Goal: Task Accomplishment & Management: Complete application form

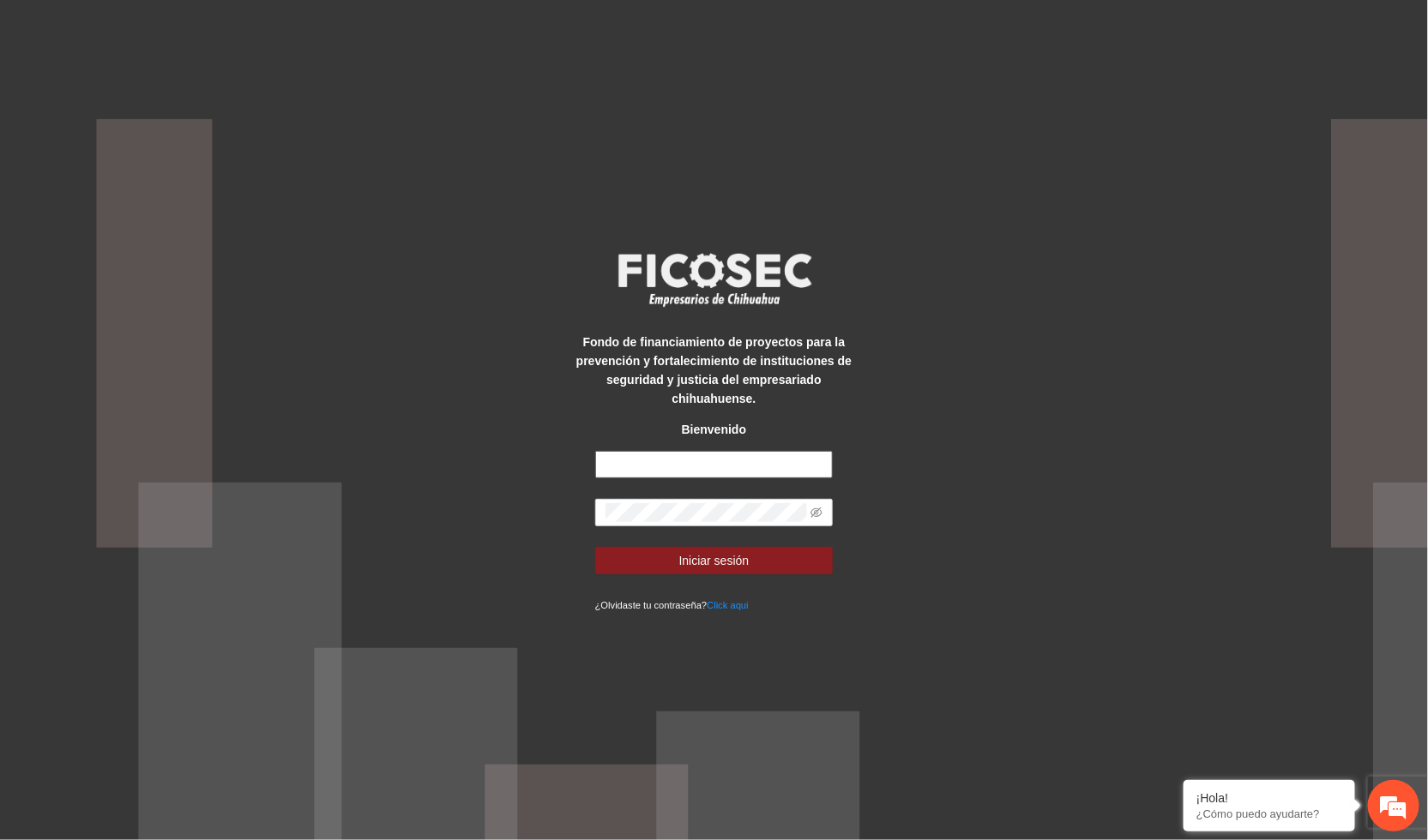
click at [705, 451] on input "text" at bounding box center [714, 464] width 238 height 28
type input "**********"
click at [626, 499] on span at bounding box center [714, 512] width 238 height 28
click at [595, 547] on button "Iniciar sesión" at bounding box center [714, 560] width 238 height 28
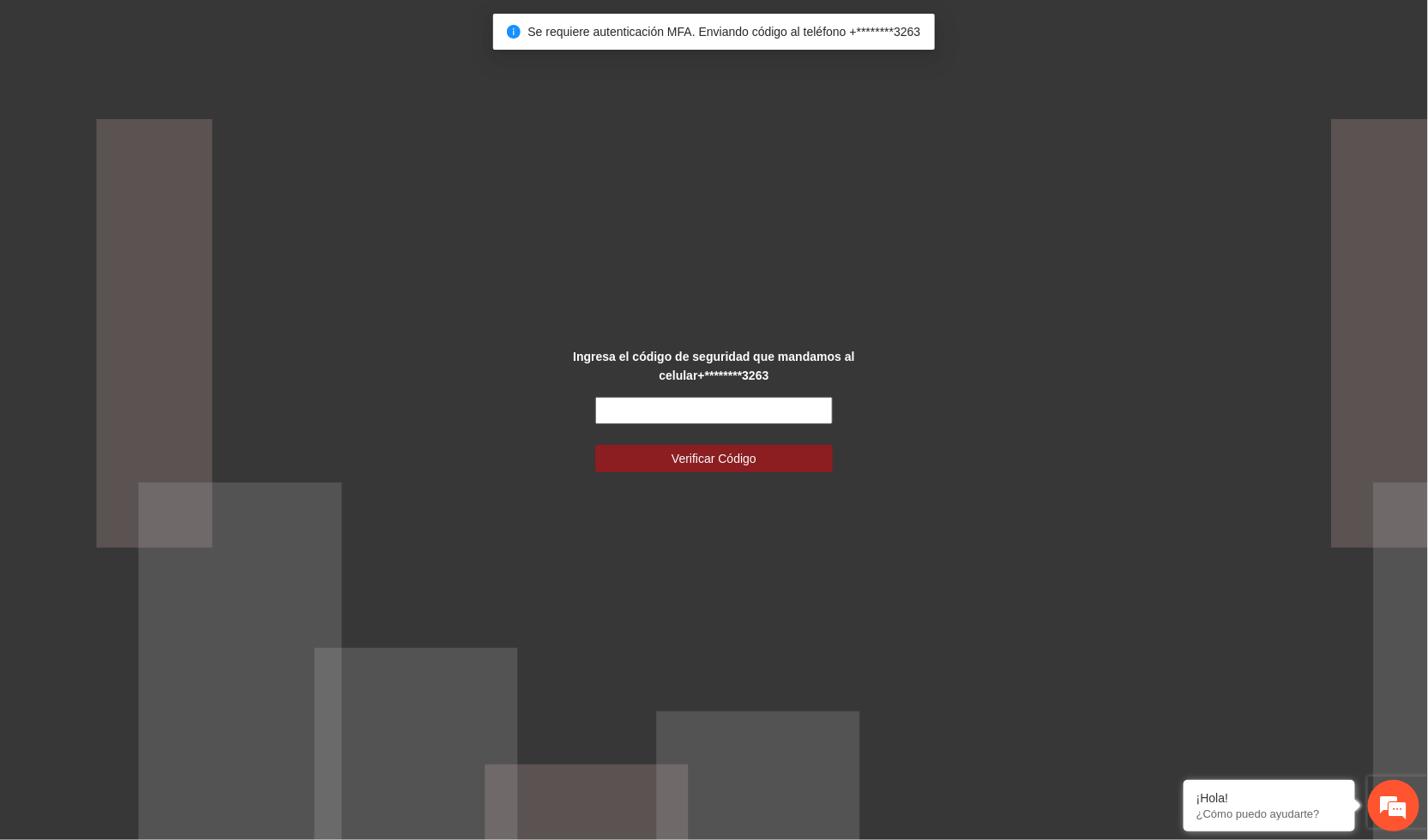
click at [766, 407] on input "text" at bounding box center [714, 410] width 238 height 28
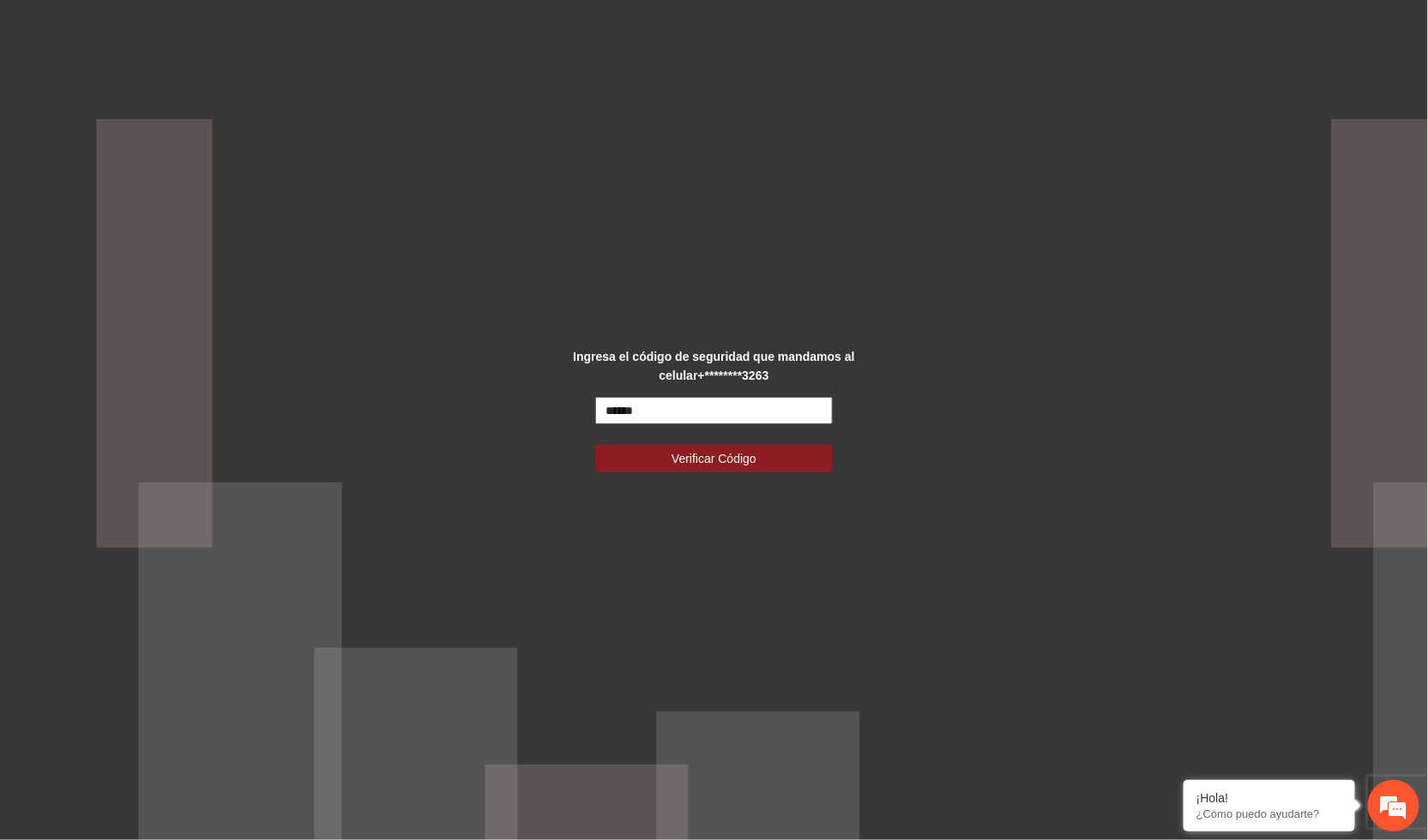
type input "******"
click at [760, 453] on button "Verificar Código" at bounding box center [714, 459] width 238 height 28
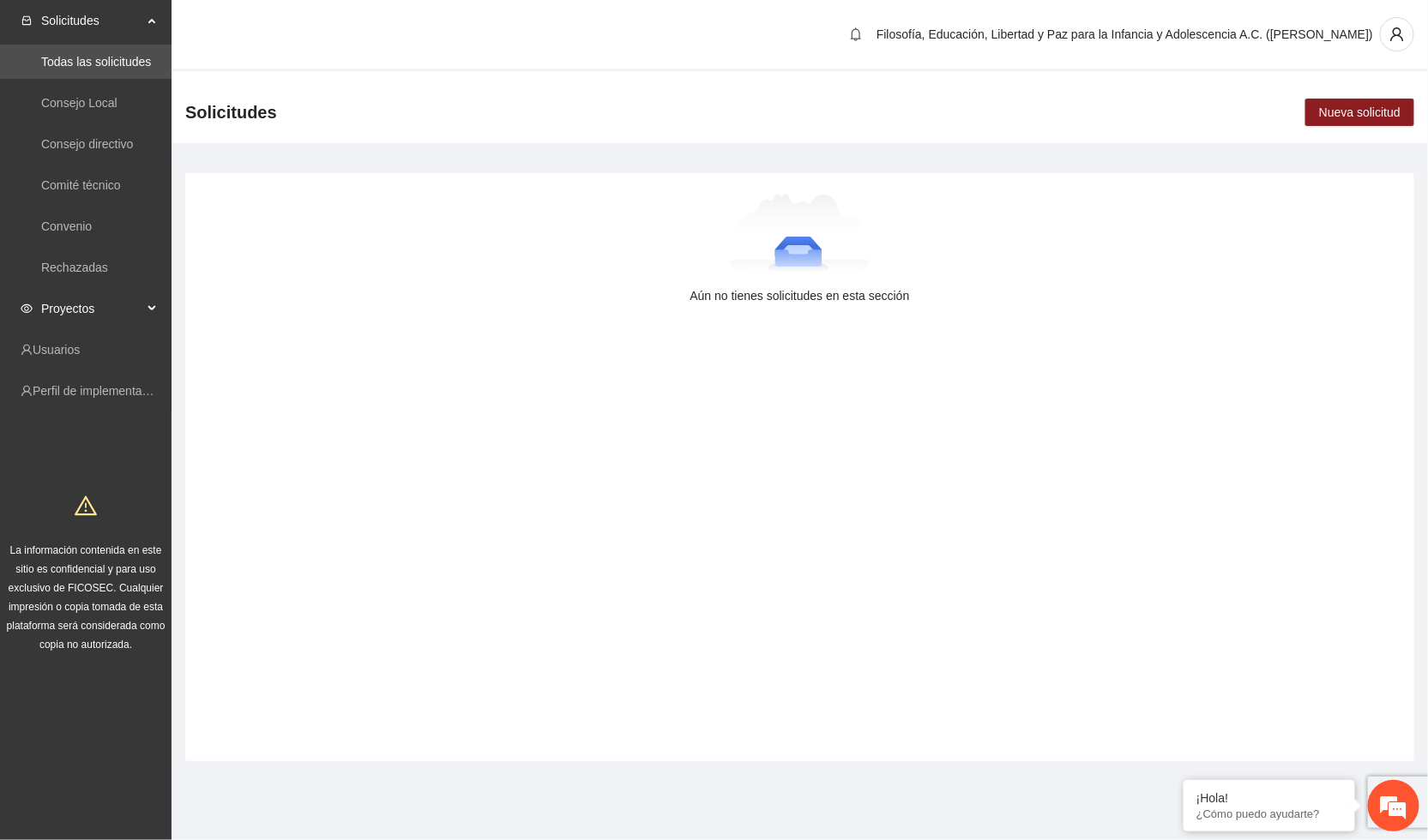
click at [97, 312] on span "Proyectos" at bounding box center [92, 309] width 101 height 34
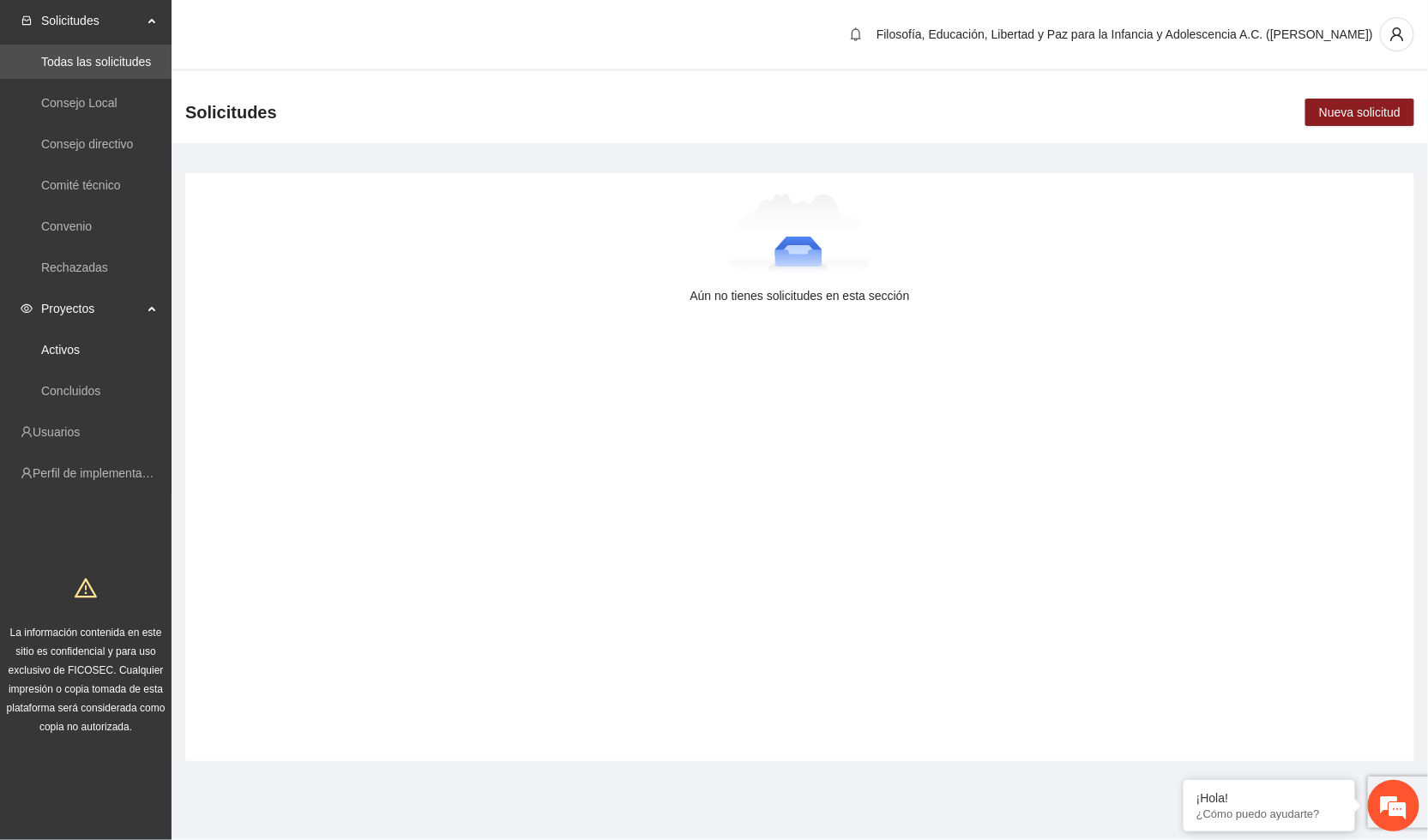
click at [79, 344] on link "Activos" at bounding box center [60, 350] width 38 height 13
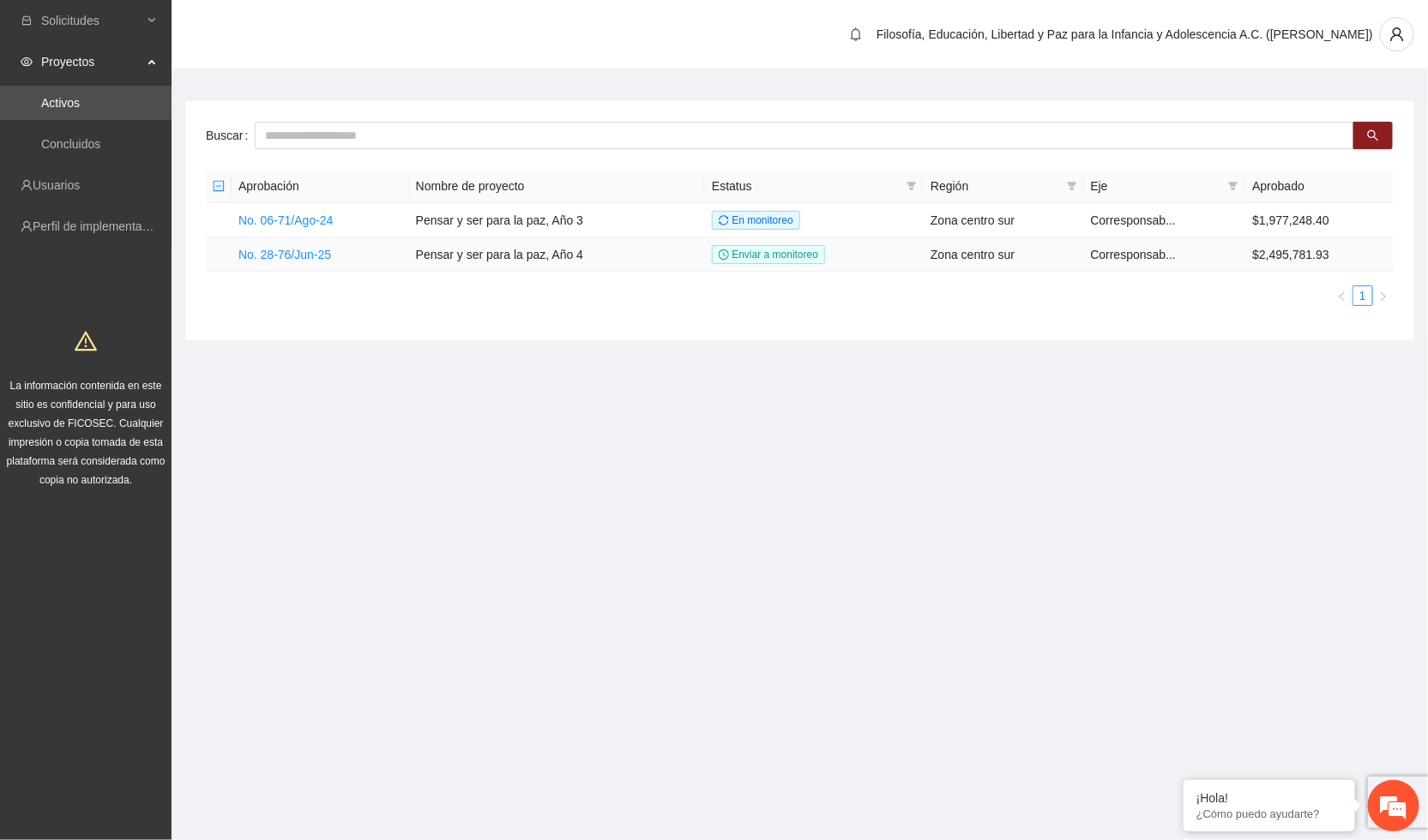
click at [315, 262] on td "No. 28-76/Jun-25" at bounding box center [320, 255] width 178 height 34
click at [314, 255] on link "No. 28-76/Jun-25" at bounding box center [284, 254] width 93 height 13
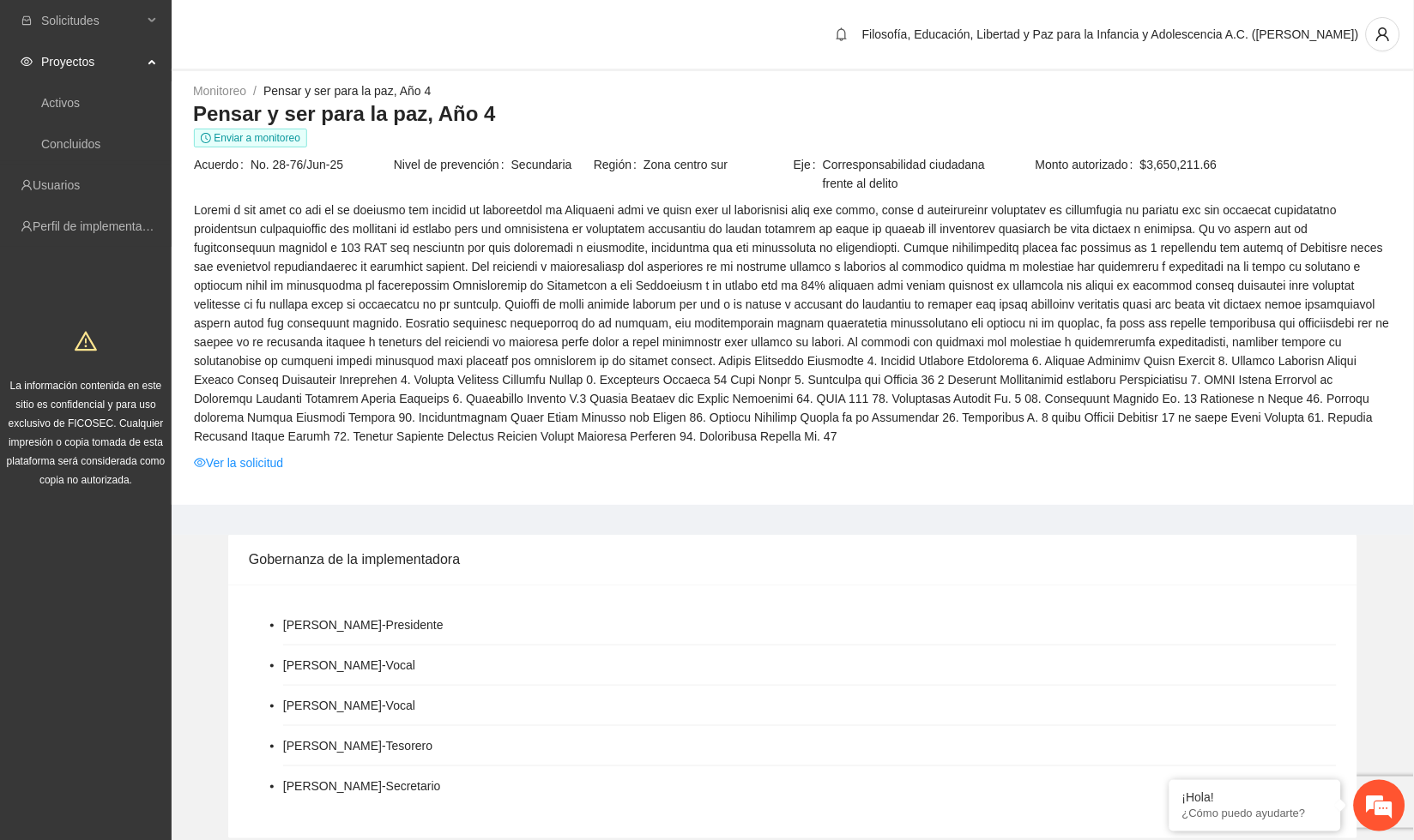
click at [274, 461] on link "Ver la solicitud" at bounding box center [238, 463] width 89 height 19
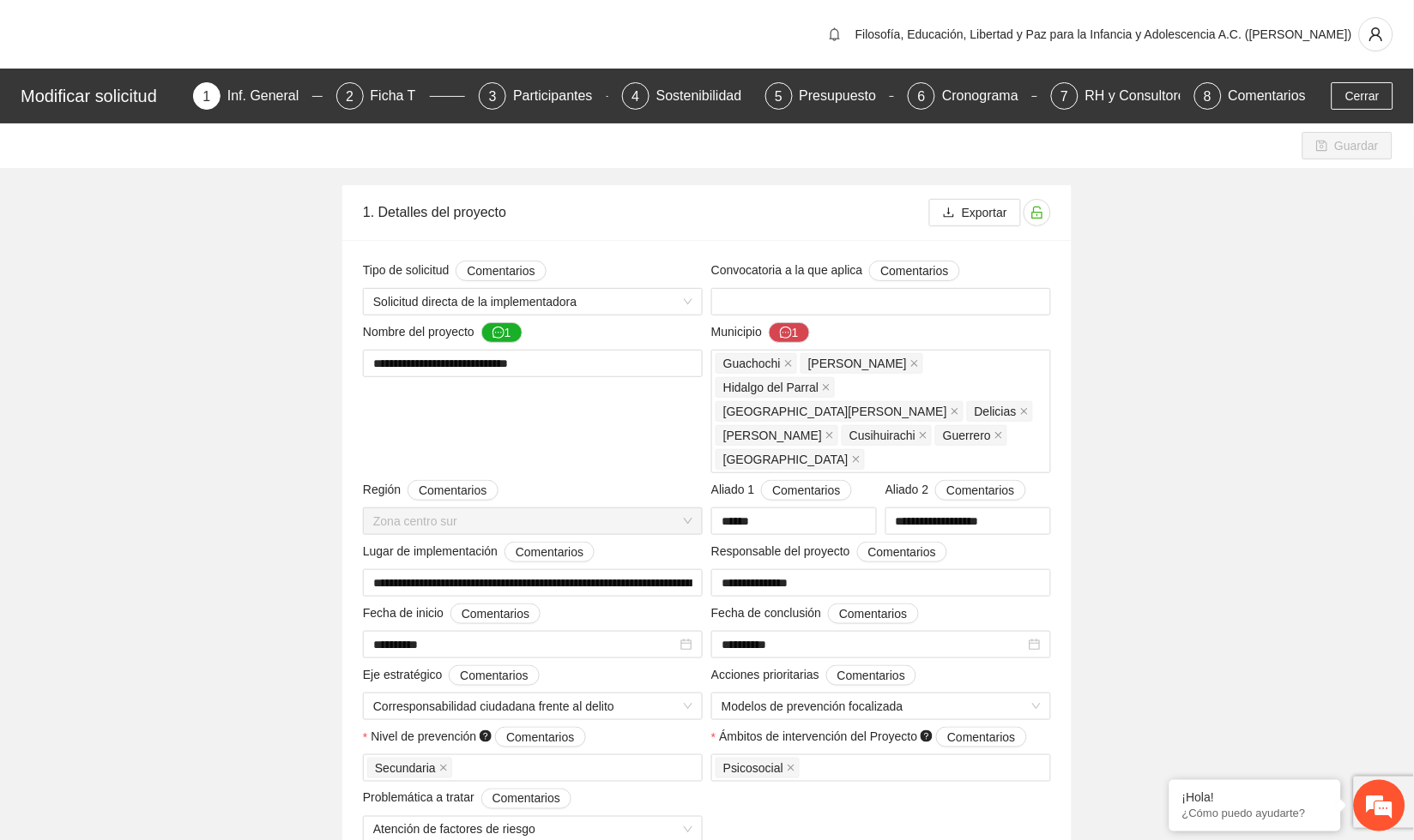
click at [395, 93] on div "Ficha T" at bounding box center [401, 96] width 59 height 28
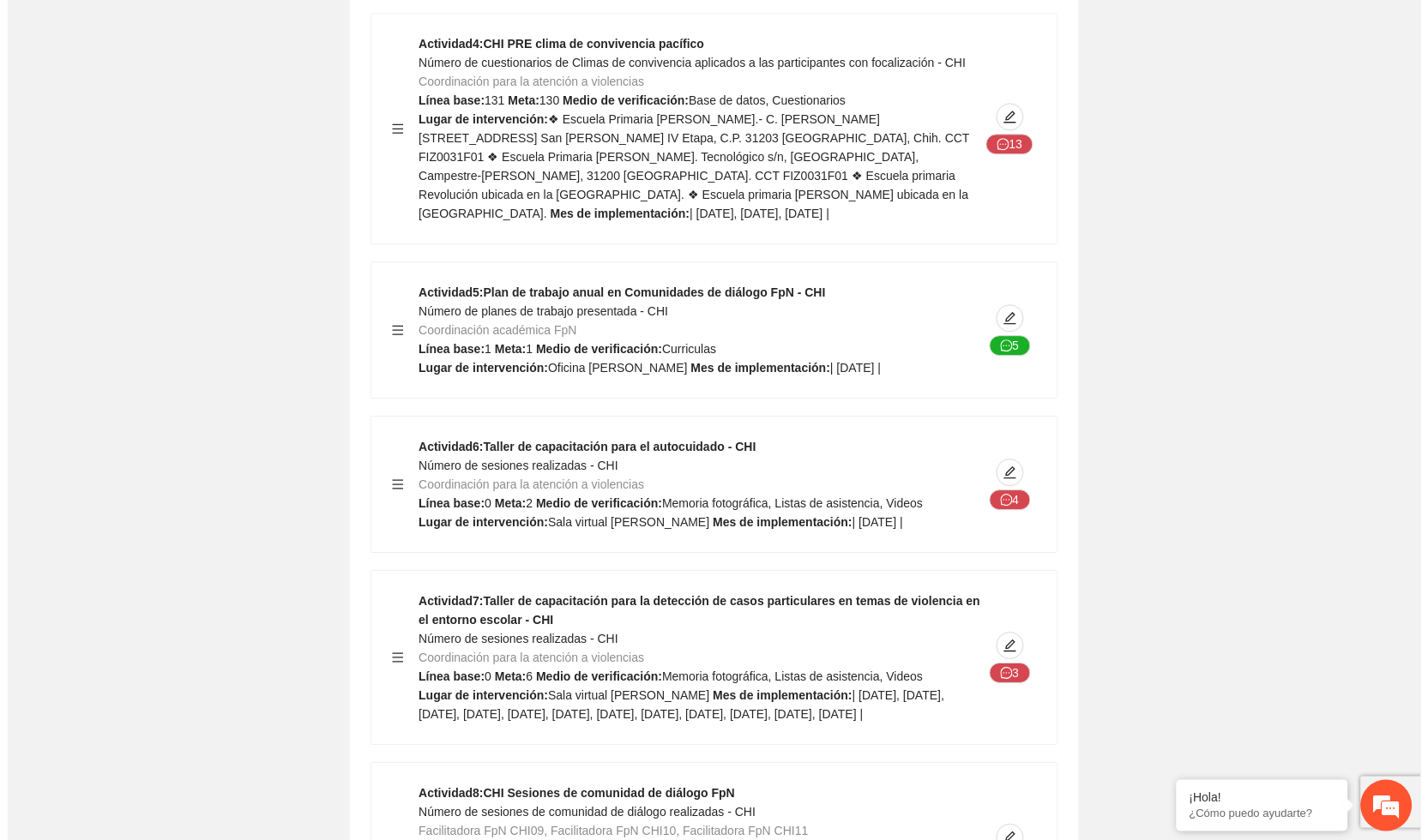
scroll to position [5907, 0]
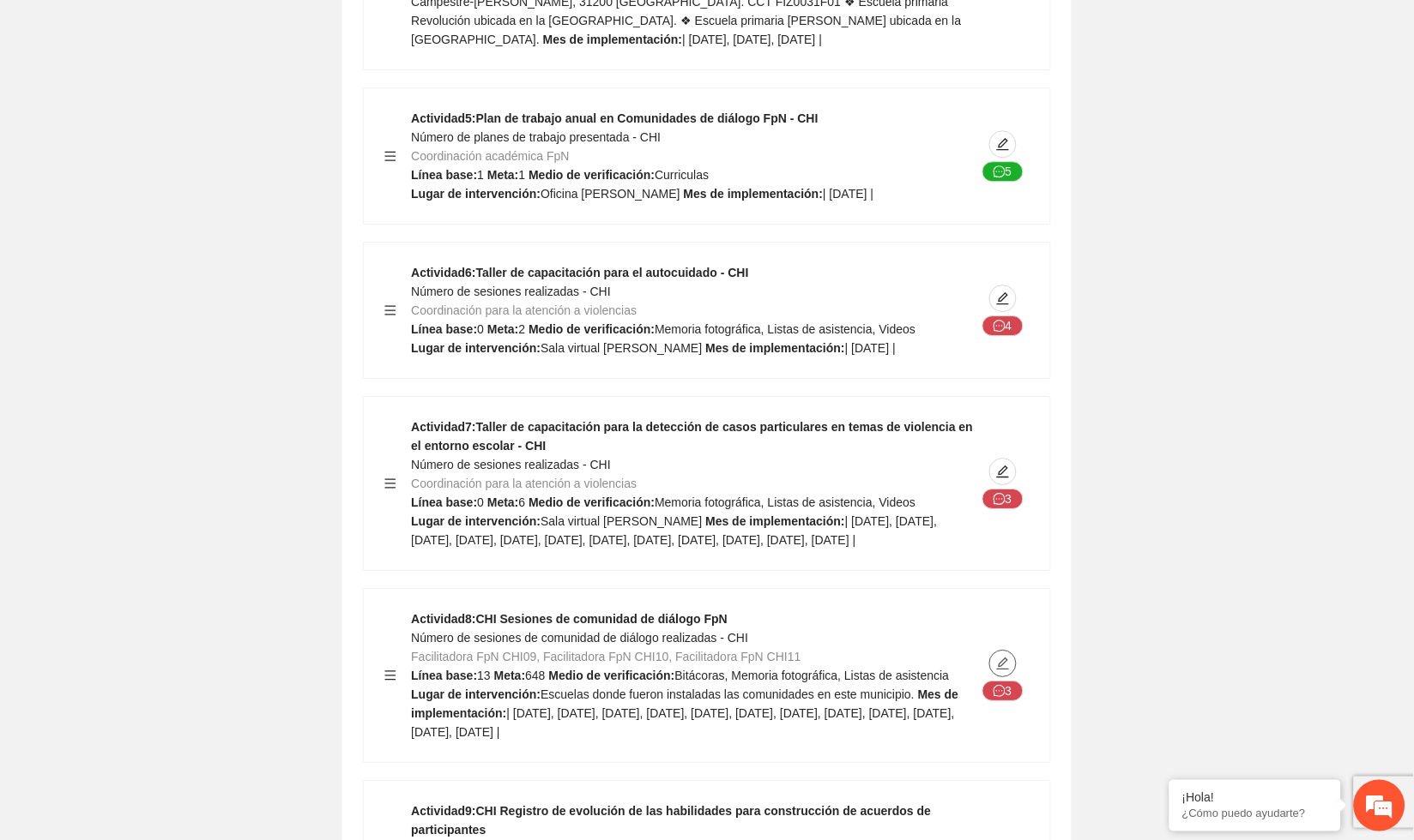
click at [1006, 657] on icon "edit" at bounding box center [1003, 663] width 13 height 13
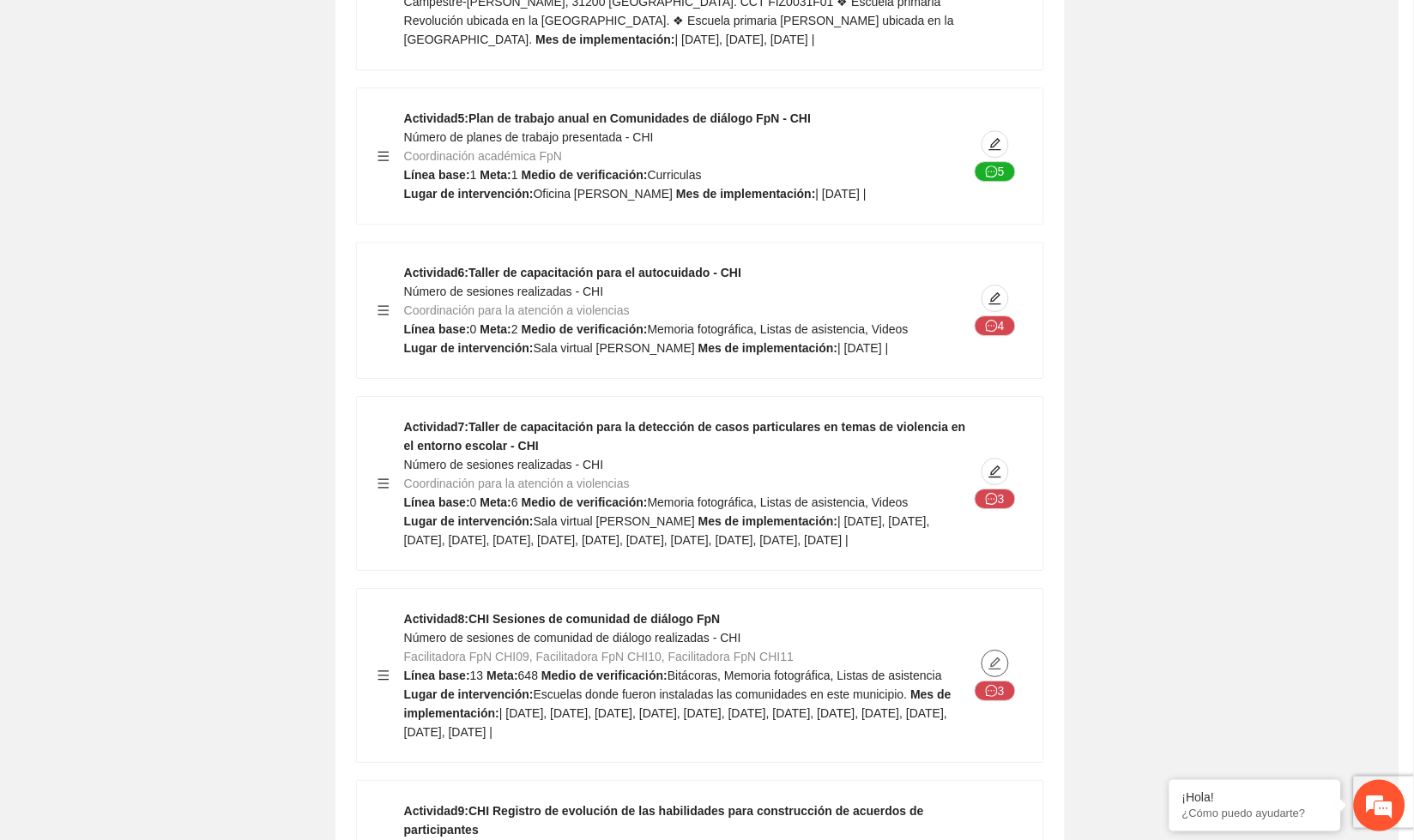
type textarea "**********"
type input "**********"
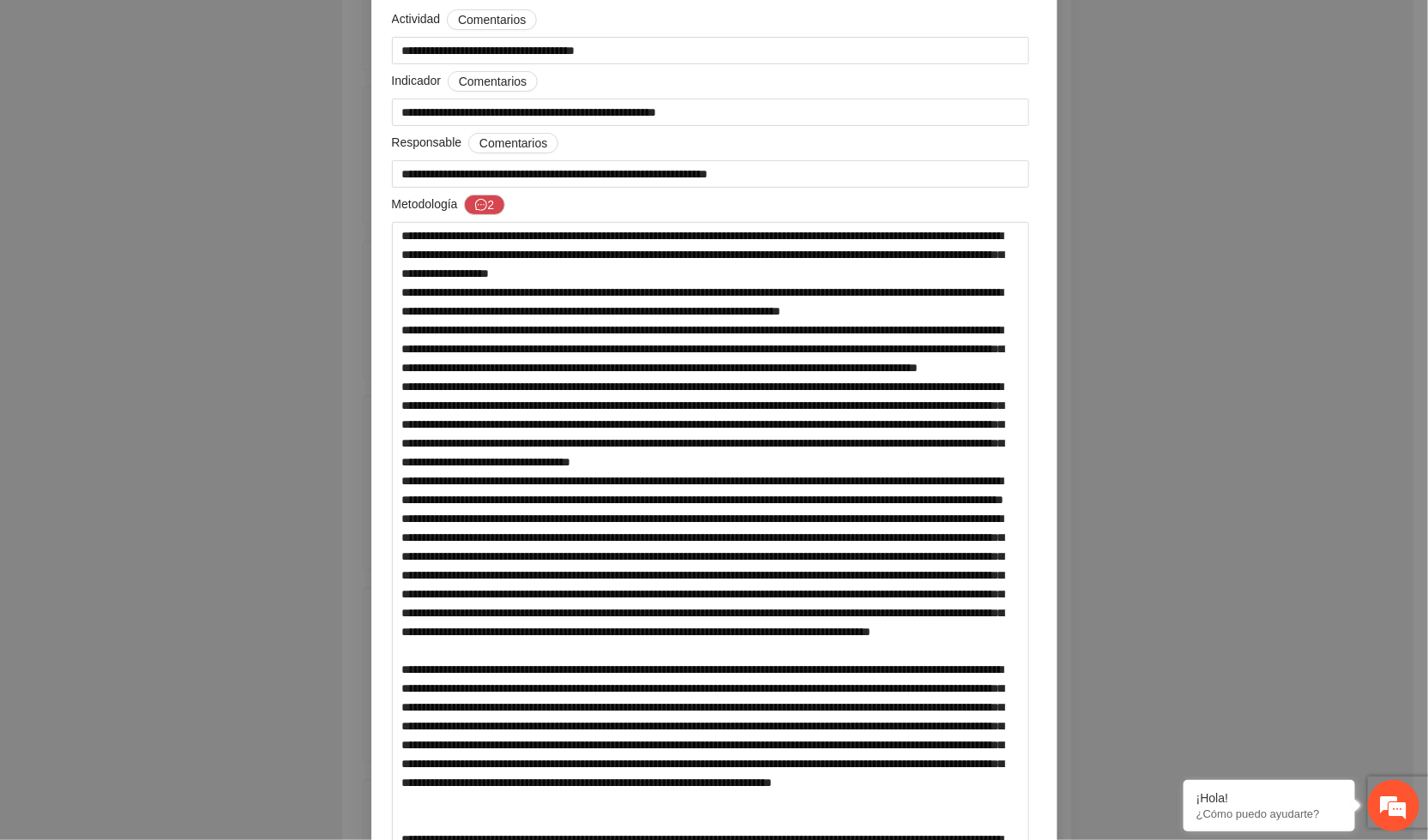
scroll to position [0, 0]
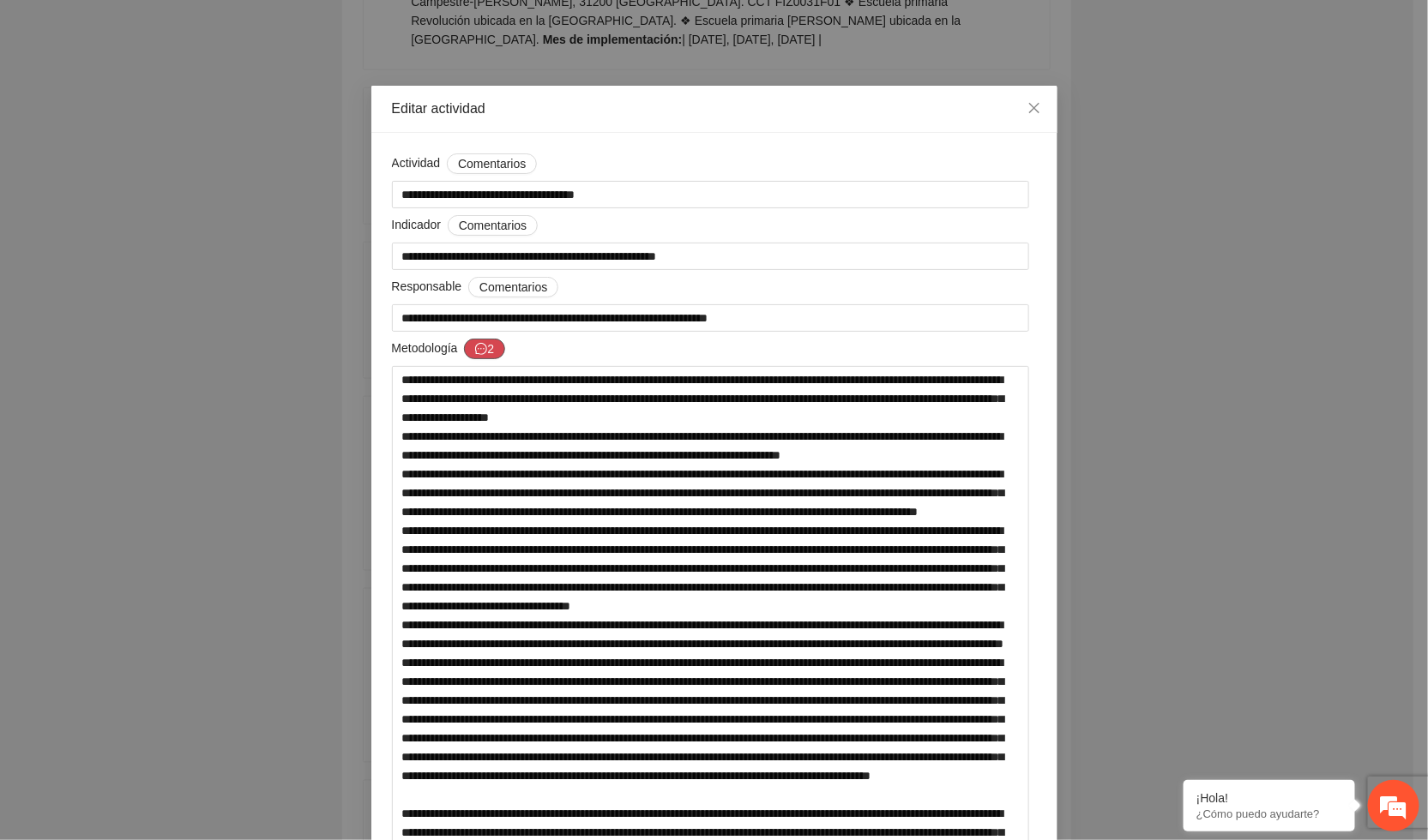
click at [476, 355] on icon "message" at bounding box center [481, 349] width 12 height 12
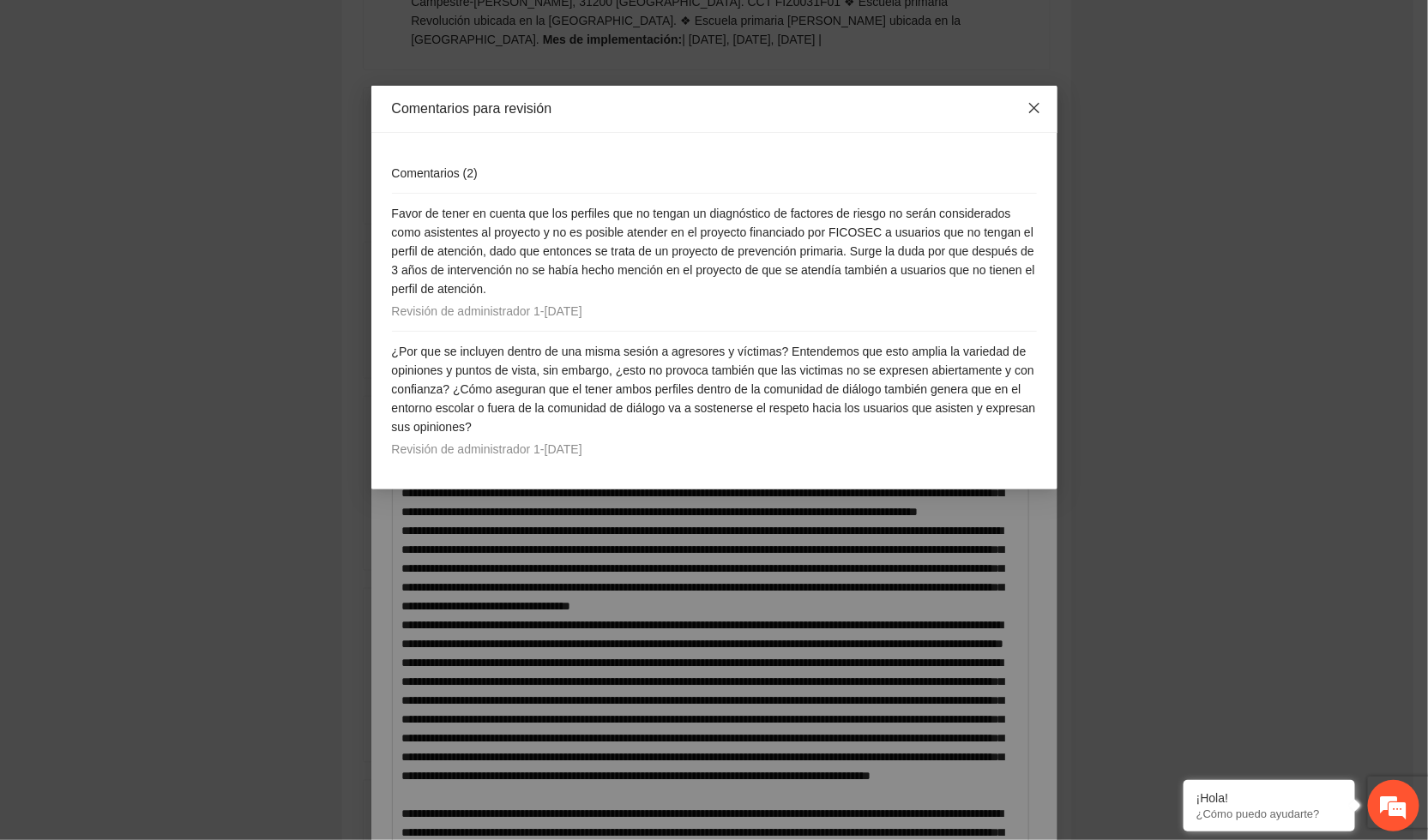
click at [1036, 108] on icon "close" at bounding box center [1034, 108] width 13 height 13
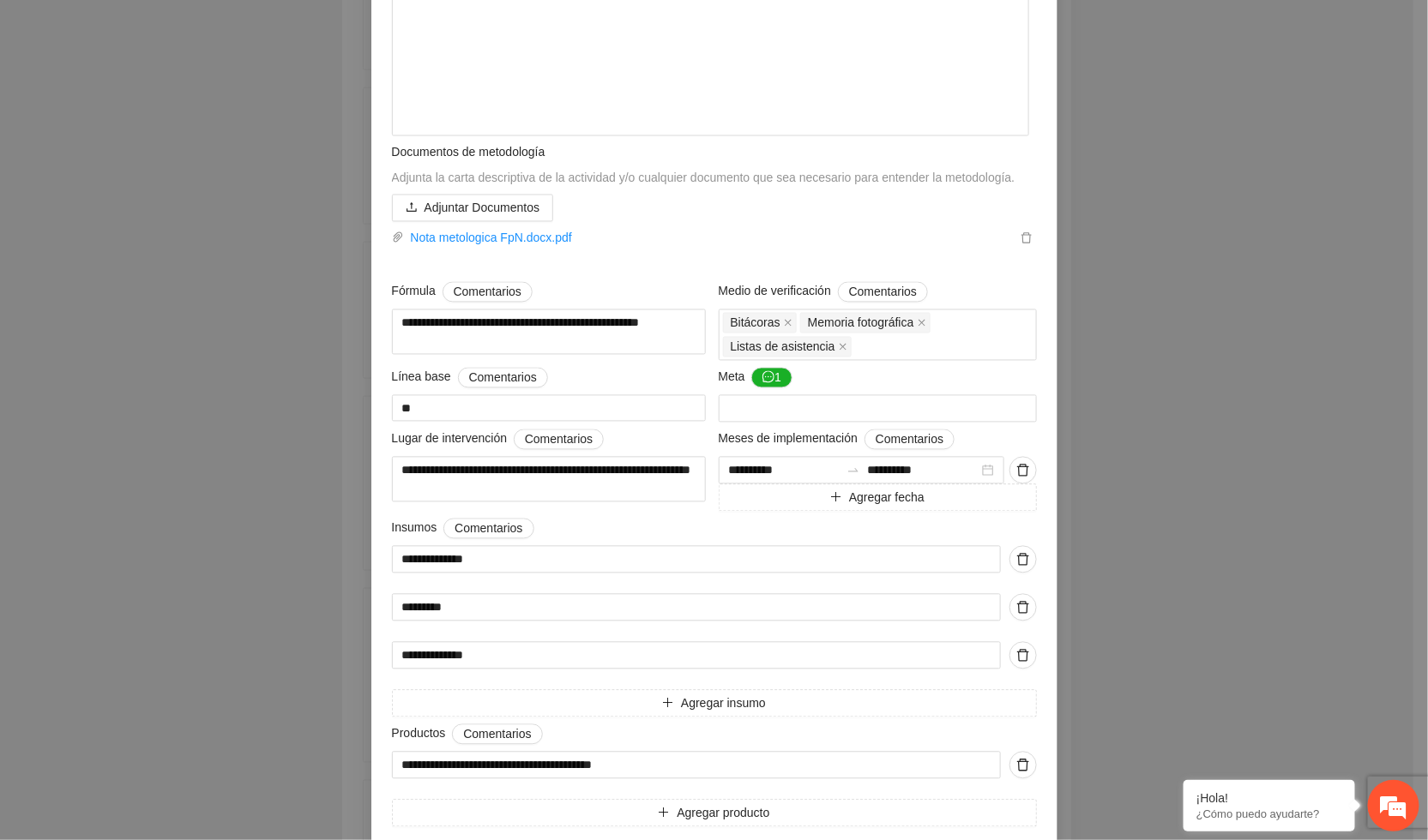
scroll to position [1238, 0]
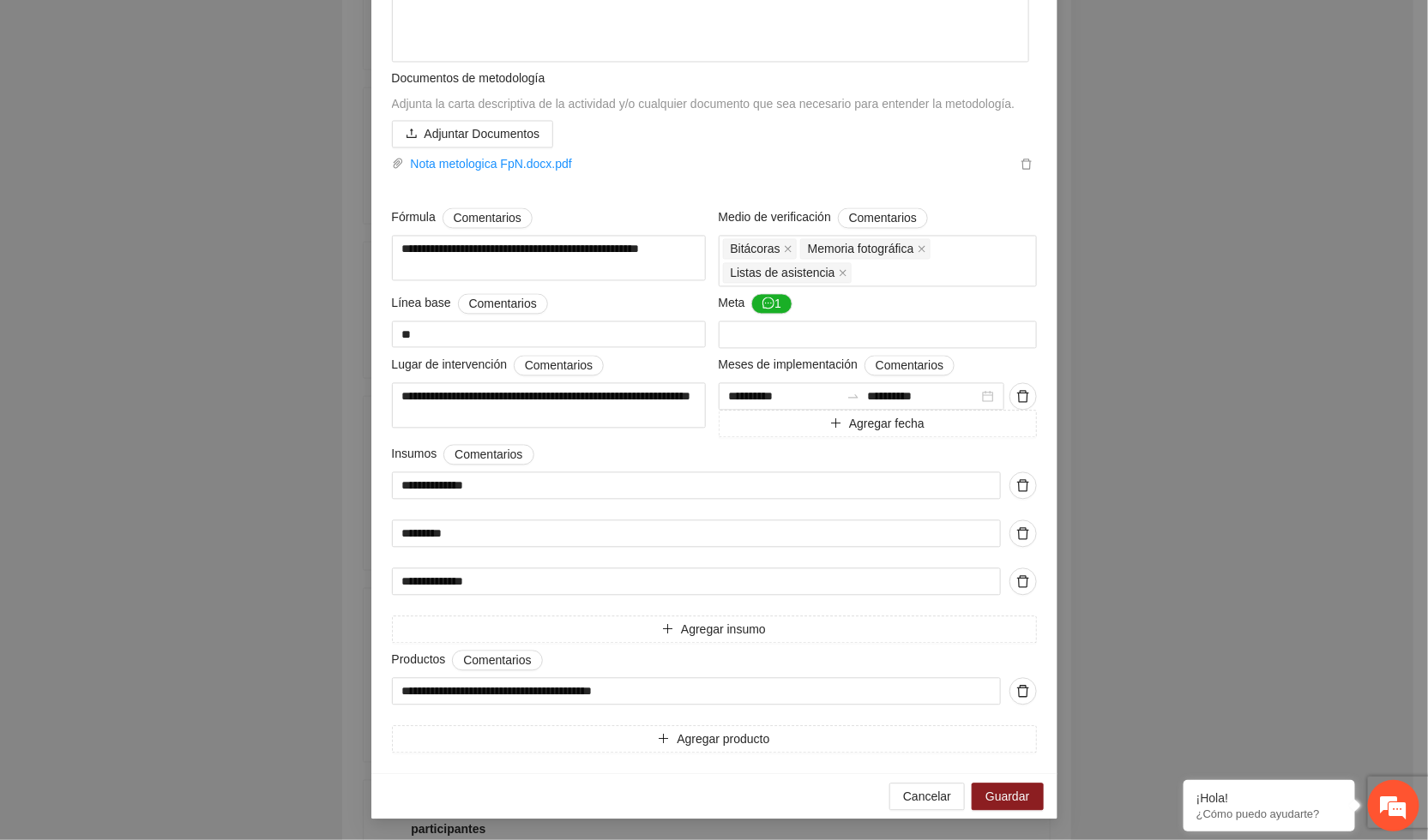
click at [552, 160] on link "Nota metologica FpN.docx.pdf" at bounding box center [710, 164] width 613 height 19
